Goal: Contribute content: Contribute content

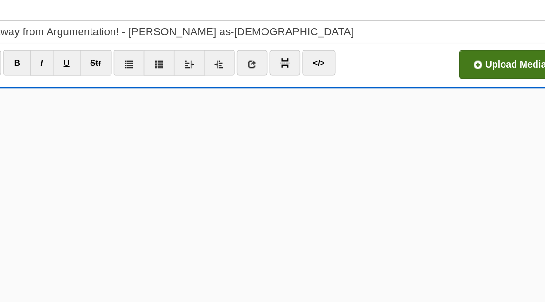
click at [443, 99] on input "file" at bounding box center [179, 92] width 721 height 49
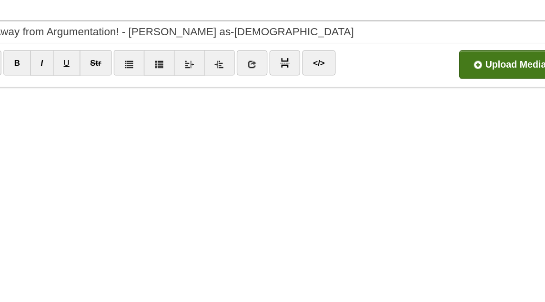
click at [450, 91] on input "file" at bounding box center [179, 92] width 721 height 49
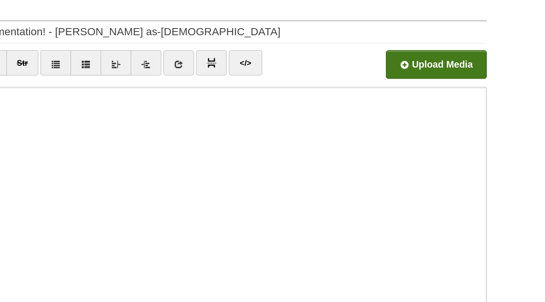
click at [474, 91] on input "file" at bounding box center [179, 92] width 721 height 49
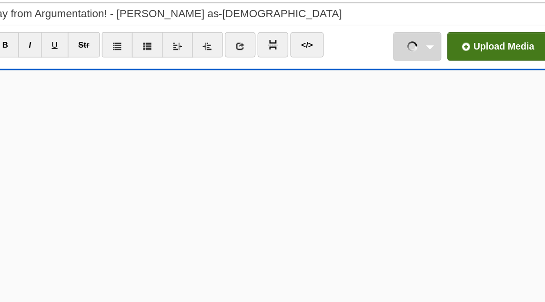
click at [420, 88] on link "Screenshot [DATE] 15.15.06-min.png 303.97 KB Cancel Screenshot [DATE] 15.15.06-…" at bounding box center [410, 90] width 34 height 20
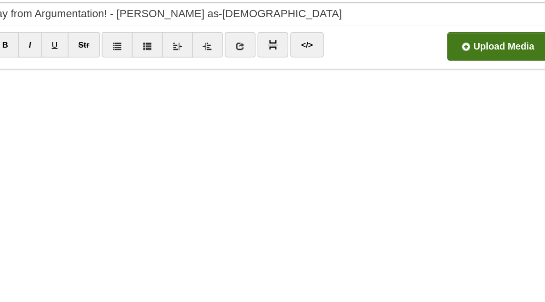
click at [442, 83] on input "file" at bounding box center [179, 92] width 721 height 49
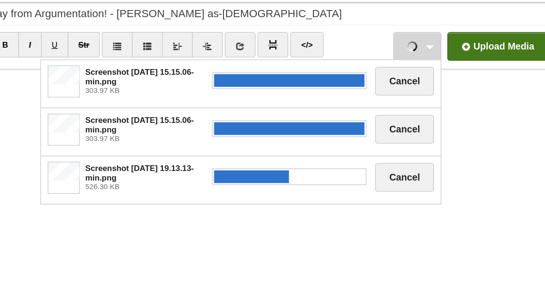
click at [321, 124] on div at bounding box center [318, 116] width 115 height 26
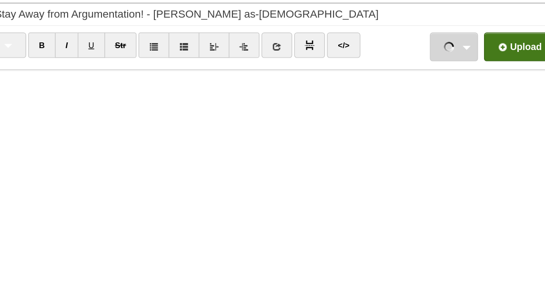
click at [421, 91] on link "Screenshot 2025-08-20 at 15.15.06-min.png 303.97 KB Cancel Screenshot 2025-08-2…" at bounding box center [410, 90] width 34 height 20
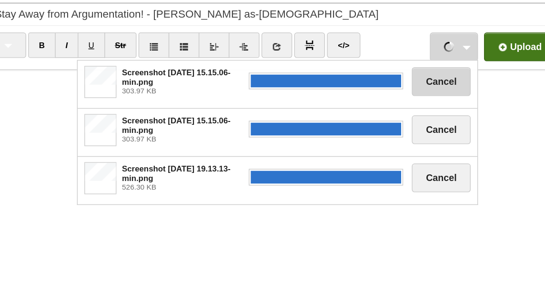
click at [410, 111] on button "Cancel" at bounding box center [401, 114] width 42 height 20
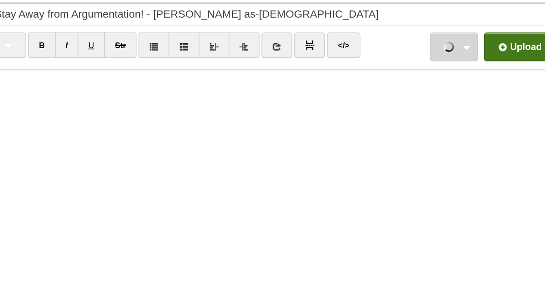
click at [413, 91] on link "Screenshot 2025-08-20 at 15.15.06-min.png 303.97 KB Cancel Screenshot 2025-08-2…" at bounding box center [410, 90] width 34 height 20
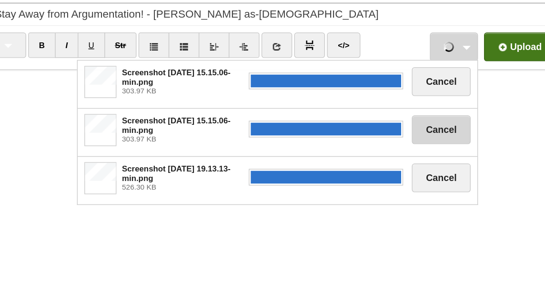
click at [407, 147] on button "Cancel" at bounding box center [401, 149] width 42 height 20
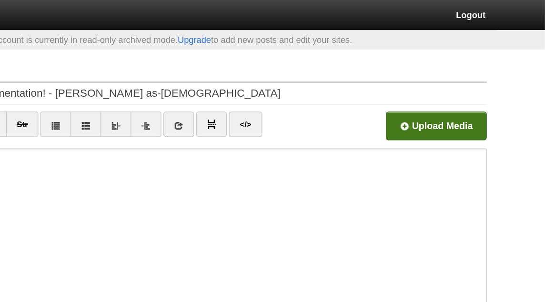
click at [466, 87] on input "file" at bounding box center [179, 92] width 721 height 49
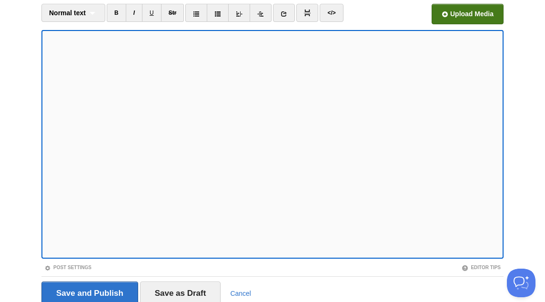
scroll to position [114, 0]
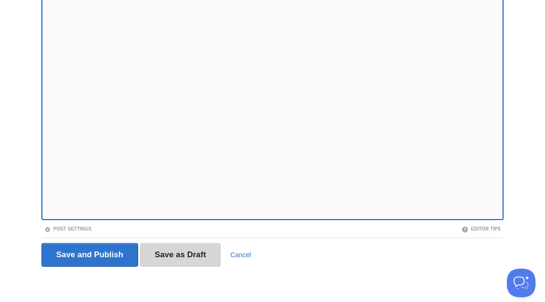
click at [188, 261] on input "Save as Draft" at bounding box center [180, 255] width 81 height 24
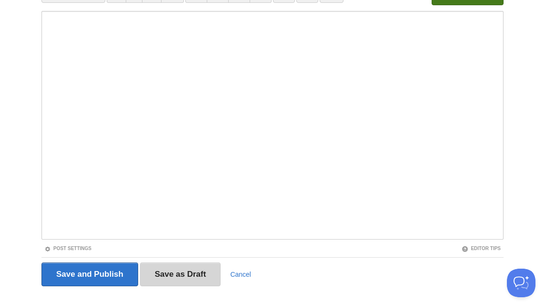
scroll to position [50, 0]
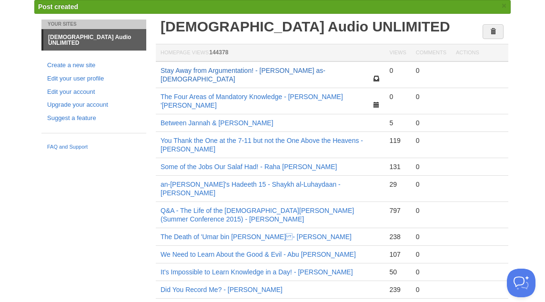
click at [291, 71] on link "Stay Away from Argumentation! - [PERSON_NAME] as-[DEMOGRAPHIC_DATA]" at bounding box center [243, 75] width 165 height 16
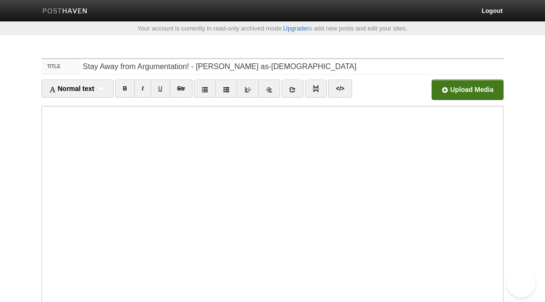
click at [448, 90] on input "file" at bounding box center [179, 92] width 721 height 49
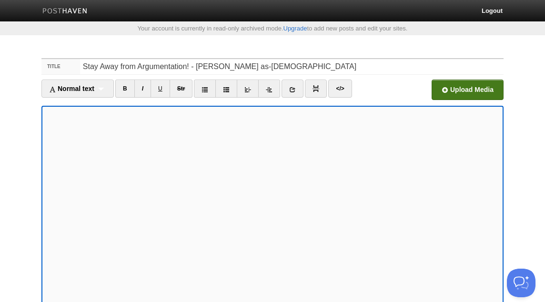
scroll to position [148, 0]
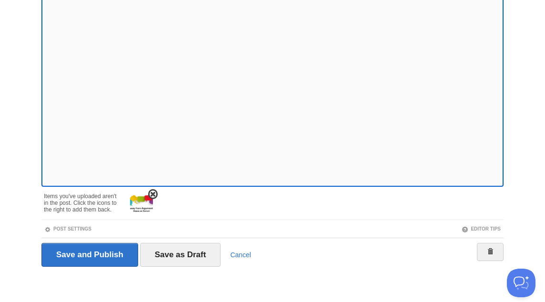
click at [143, 204] on img at bounding box center [141, 204] width 23 height 23
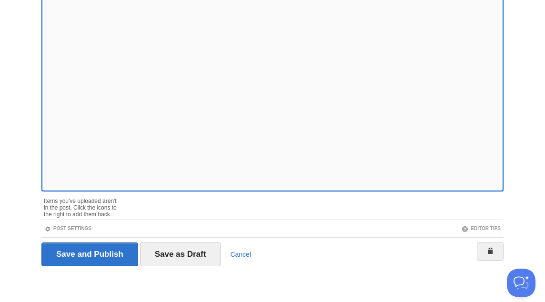
scroll to position [0, 0]
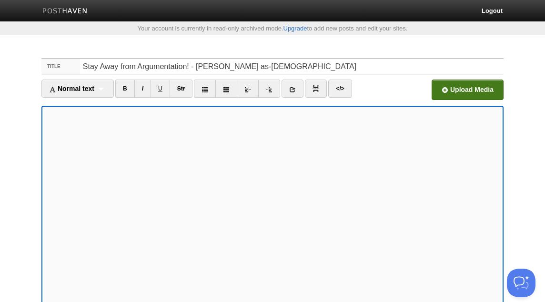
click at [455, 94] on input "file" at bounding box center [179, 92] width 721 height 49
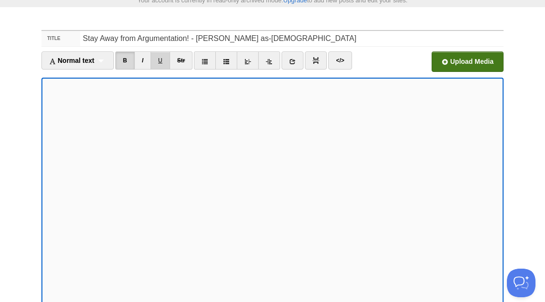
scroll to position [114, 0]
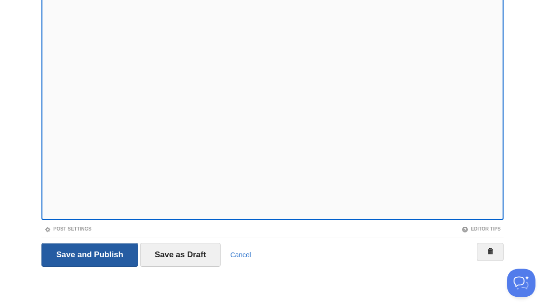
click at [118, 254] on input "Save and Publish" at bounding box center [89, 255] width 97 height 24
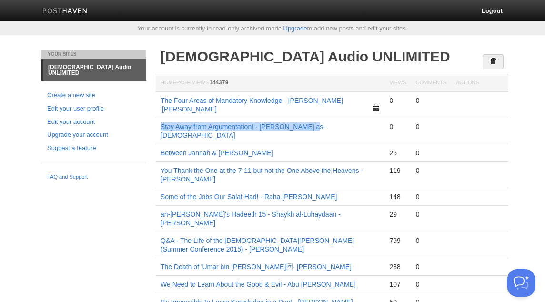
copy link "Stay Away from Argumentation! - [PERSON_NAME] as-[DEMOGRAPHIC_DATA]"
drag, startPoint x: 317, startPoint y: 120, endPoint x: 159, endPoint y: 120, distance: 158.1
click at [158, 120] on td "Stay Away from Argumentation! - [PERSON_NAME] as-[DEMOGRAPHIC_DATA]" at bounding box center [270, 131] width 229 height 26
copy link "Stay Away from Argumentation! - [PERSON_NAME] as-[DEMOGRAPHIC_DATA]"
click at [226, 123] on link "Stay Away from Argumentation! - [PERSON_NAME] as-[DEMOGRAPHIC_DATA]" at bounding box center [243, 131] width 165 height 16
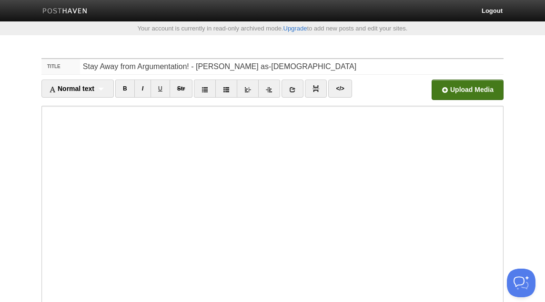
click at [452, 92] on input "file" at bounding box center [179, 92] width 721 height 49
click at [418, 86] on link "Screenshot 2025-08-20 at 19.18.51.png 1.22 MB Cancel" at bounding box center [410, 90] width 34 height 20
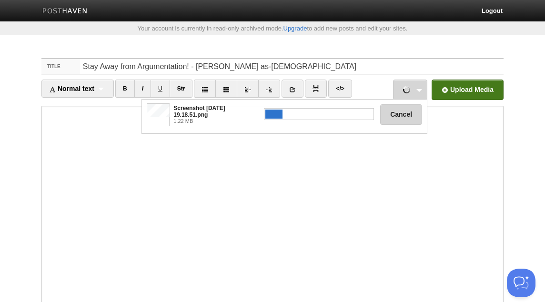
click at [402, 111] on button "Cancel" at bounding box center [401, 114] width 42 height 20
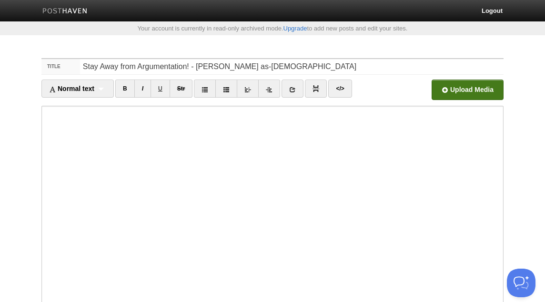
click at [460, 82] on input "file" at bounding box center [179, 92] width 721 height 49
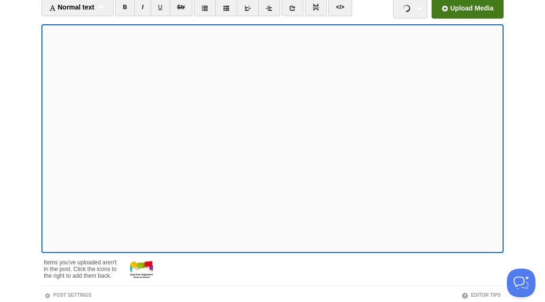
scroll to position [148, 0]
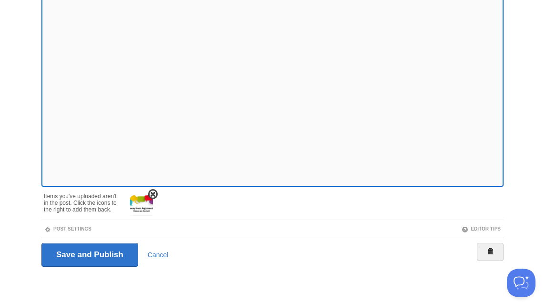
click at [152, 194] on span at bounding box center [153, 194] width 7 height 7
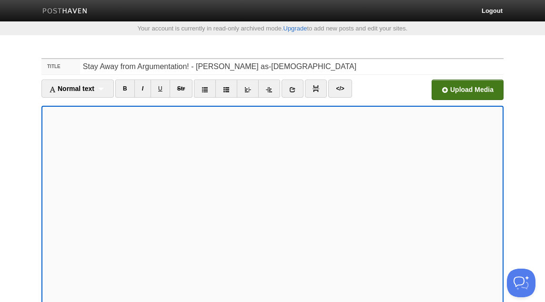
scroll to position [114, 0]
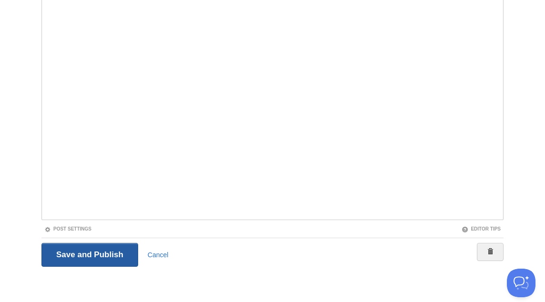
click at [87, 258] on input "Save and Publish" at bounding box center [89, 255] width 97 height 24
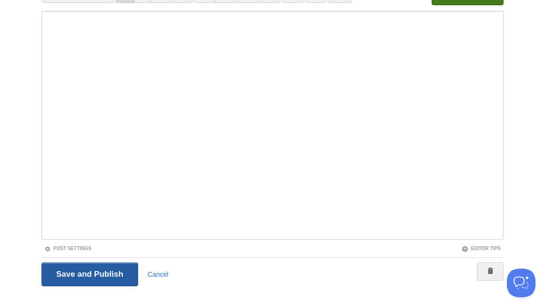
scroll to position [50, 0]
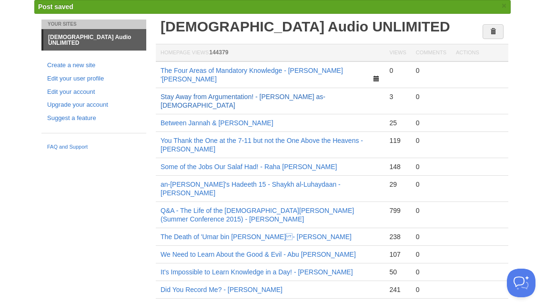
click at [269, 93] on link "Stay Away from Argumentation! - [PERSON_NAME] as-[DEMOGRAPHIC_DATA]" at bounding box center [243, 101] width 165 height 16
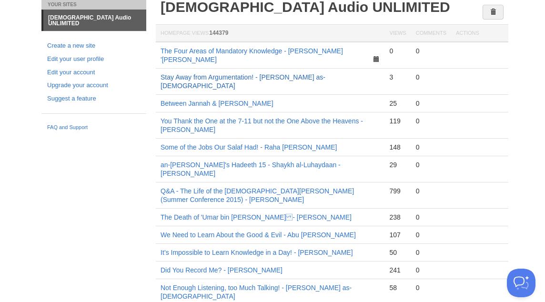
click at [253, 73] on link "Stay Away from Argumentation! - [PERSON_NAME] as-[DEMOGRAPHIC_DATA]" at bounding box center [243, 81] width 165 height 16
click at [250, 73] on link "Stay Away from Argumentation! - [PERSON_NAME] as-[DEMOGRAPHIC_DATA]" at bounding box center [243, 81] width 165 height 16
click at [226, 73] on link "Stay Away from Argumentation! - [PERSON_NAME] as-[DEMOGRAPHIC_DATA]" at bounding box center [243, 81] width 165 height 16
click at [204, 73] on link "Stay Away from Argumentation! - [PERSON_NAME] as-[DEMOGRAPHIC_DATA]" at bounding box center [243, 81] width 165 height 16
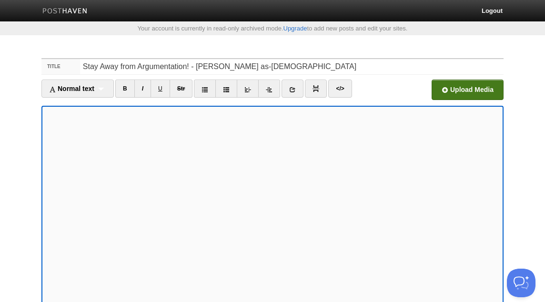
click at [453, 99] on input "file" at bounding box center [179, 92] width 721 height 49
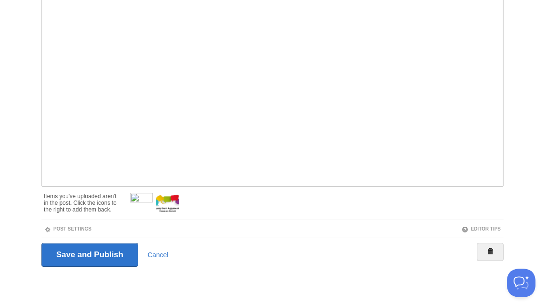
drag, startPoint x: 302, startPoint y: 266, endPoint x: 228, endPoint y: 236, distance: 80.0
click at [228, 240] on div "Save and Publish Cancel" at bounding box center [272, 255] width 462 height 34
click at [174, 203] on img at bounding box center [167, 204] width 23 height 23
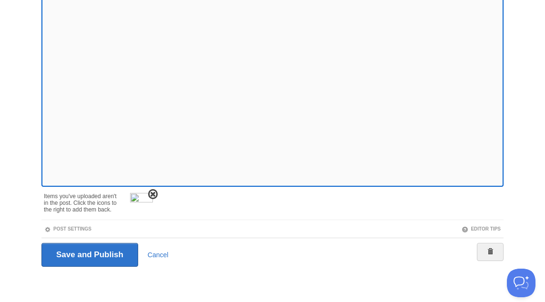
click at [154, 197] on span at bounding box center [153, 194] width 7 height 7
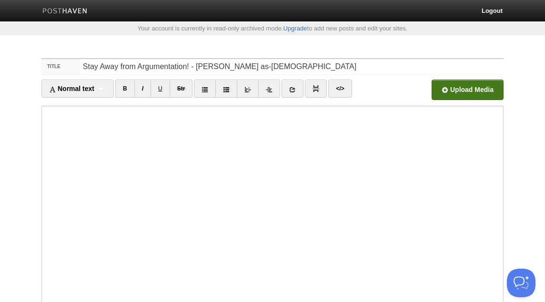
scroll to position [114, 0]
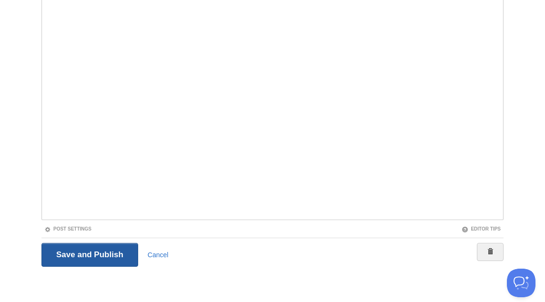
click at [110, 244] on input "Save and Publish" at bounding box center [89, 255] width 97 height 24
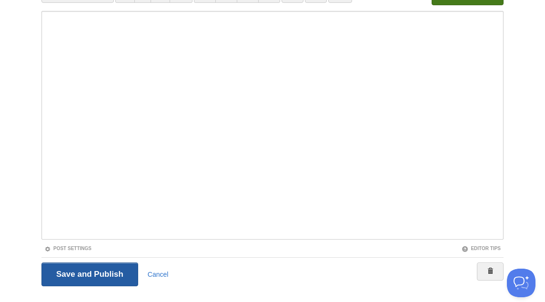
scroll to position [50, 0]
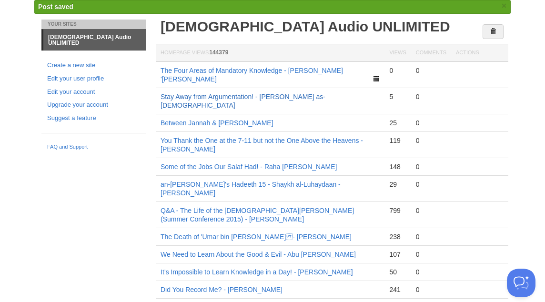
click at [243, 93] on link "Stay Away from Argumentation! - [PERSON_NAME] as-[DEMOGRAPHIC_DATA]" at bounding box center [243, 101] width 165 height 16
